Goal: Task Accomplishment & Management: Use online tool/utility

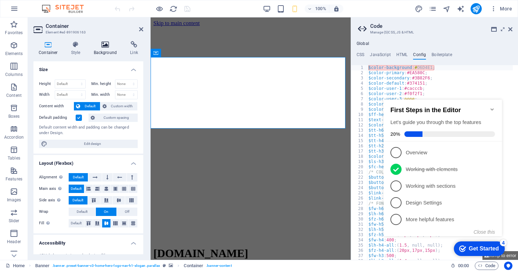
click at [111, 47] on icon at bounding box center [106, 44] width 34 height 7
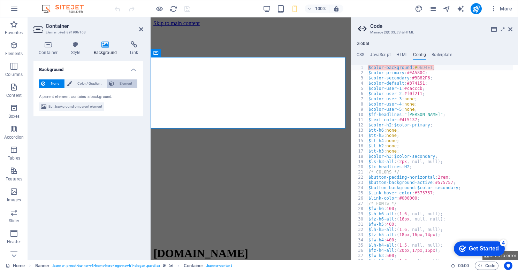
click at [124, 83] on span "Element" at bounding box center [125, 83] width 19 height 8
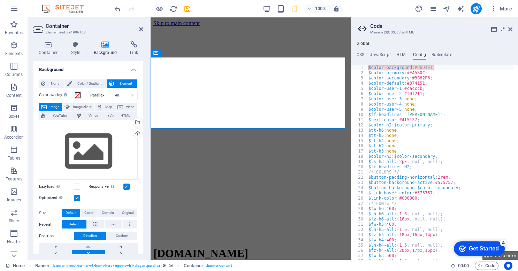
click at [76, 198] on label at bounding box center [77, 198] width 6 height 6
click at [0, 0] on input "Optimized Images are compressed to improve page speed." at bounding box center [0, 0] width 0 height 0
click at [76, 198] on label at bounding box center [77, 198] width 6 height 6
click at [0, 0] on input "Optimized Images are compressed to improve page speed." at bounding box center [0, 0] width 0 height 0
click at [77, 93] on span at bounding box center [78, 95] width 6 height 6
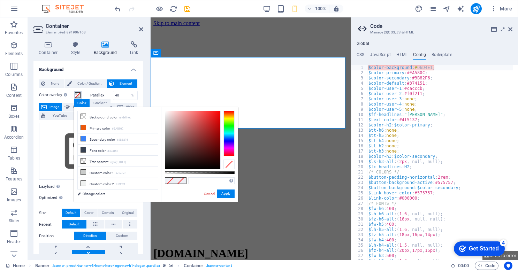
click at [77, 93] on span at bounding box center [78, 95] width 6 height 6
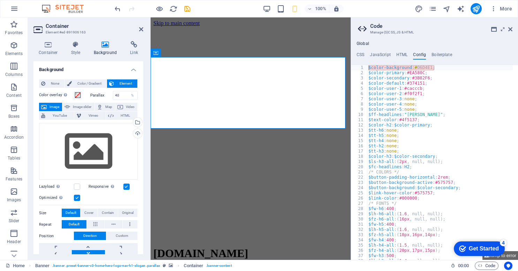
click at [94, 97] on label "Parallax" at bounding box center [101, 95] width 23 height 4
click at [132, 96] on div "%" at bounding box center [133, 95] width 10 height 8
click at [125, 93] on input "40" at bounding box center [125, 95] width 24 height 8
click at [97, 81] on span "Color / Gradient" at bounding box center [89, 83] width 31 height 8
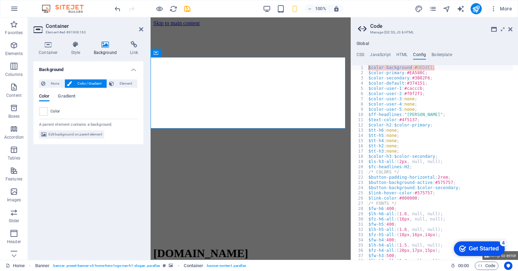
click at [97, 81] on span "Color / Gradient" at bounding box center [89, 83] width 31 height 8
click at [116, 82] on button "Element" at bounding box center [122, 83] width 30 height 8
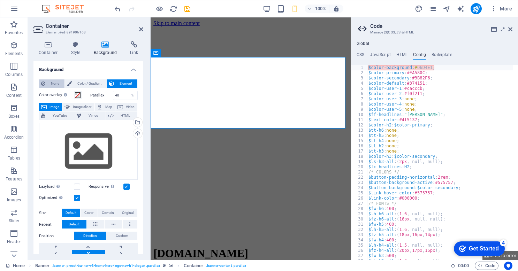
click at [58, 82] on span "None" at bounding box center [54, 83] width 15 height 8
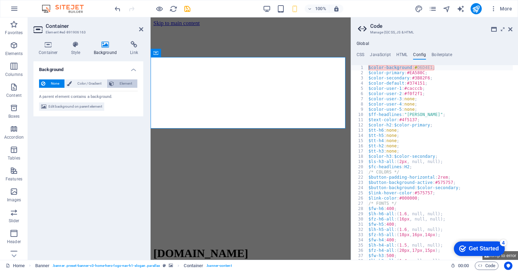
click at [120, 83] on span "Element" at bounding box center [125, 83] width 19 height 8
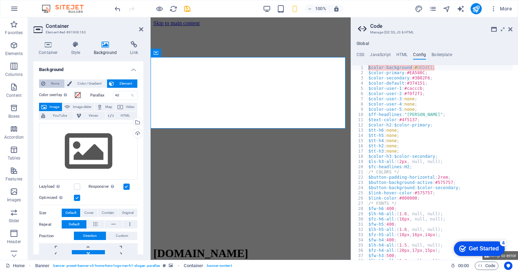
click at [53, 83] on span "None" at bounding box center [54, 83] width 15 height 8
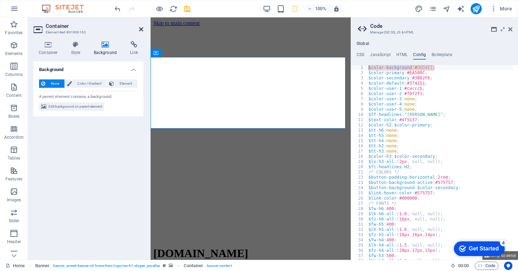
click at [140, 29] on icon at bounding box center [141, 29] width 4 height 6
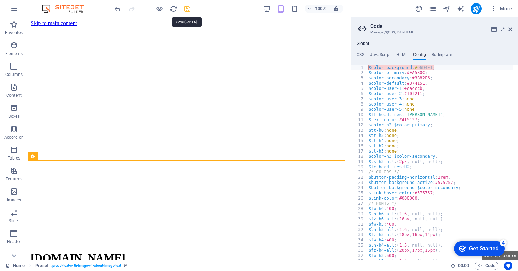
click at [185, 8] on icon "save" at bounding box center [187, 9] width 8 height 8
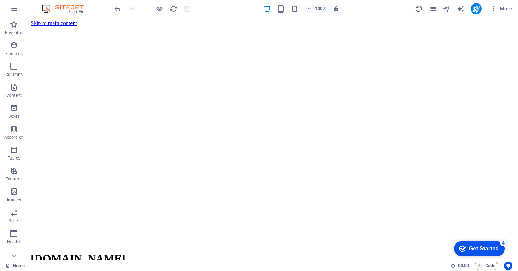
click at [180, 6] on div at bounding box center [152, 8] width 78 height 11
